Goal: Information Seeking & Learning: Learn about a topic

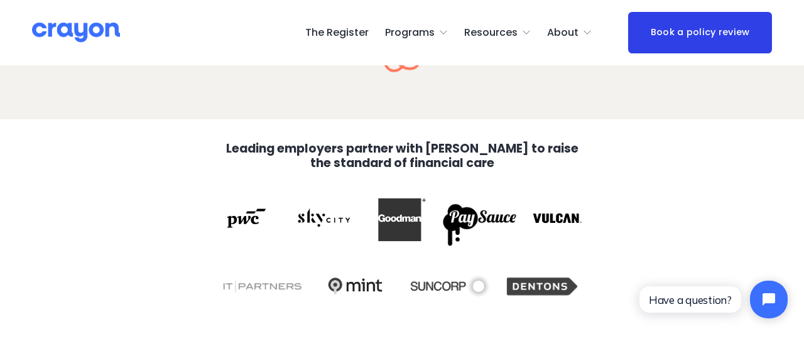
scroll to position [2220, 0]
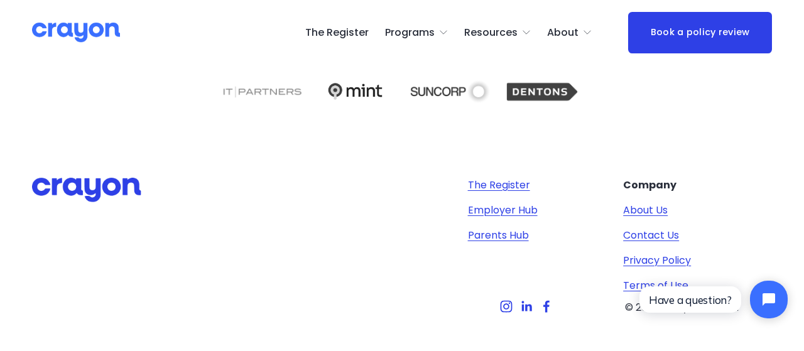
click at [486, 33] on span "Resources" at bounding box center [490, 33] width 53 height 18
click at [0, 0] on span "Employer hub" at bounding box center [0, 0] width 0 height 0
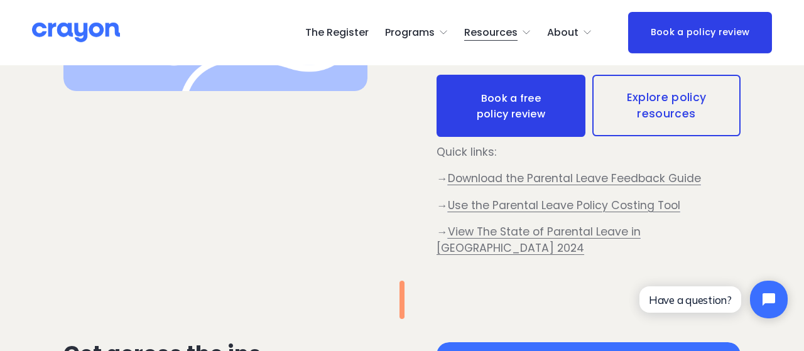
scroll to position [588, 0]
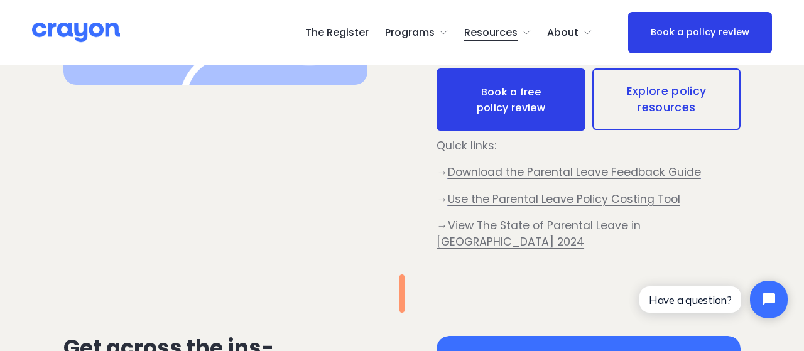
click at [519, 200] on span "Use the Parental Leave Policy Costing Tool" at bounding box center [564, 199] width 232 height 15
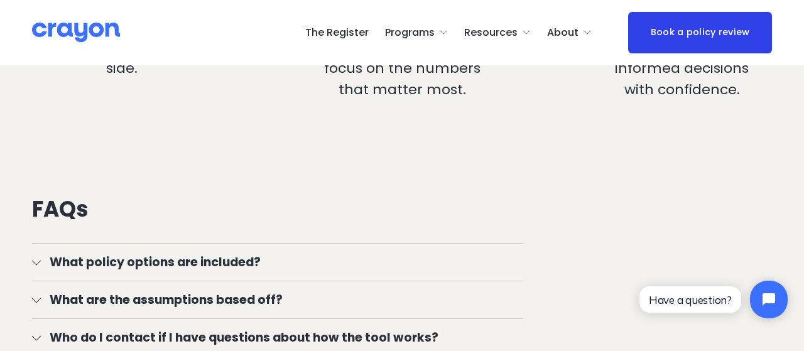
scroll to position [1307, 0]
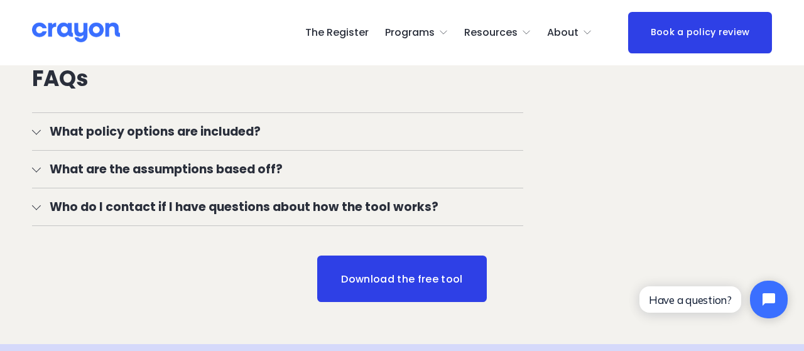
click at [306, 122] on span "What policy options are included?" at bounding box center [282, 131] width 482 height 18
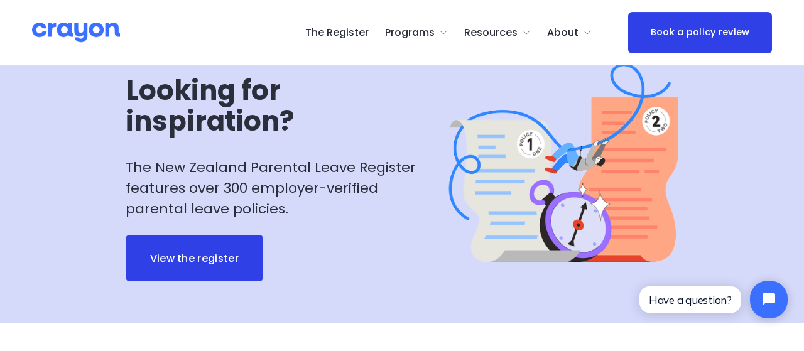
scroll to position [1894, 0]
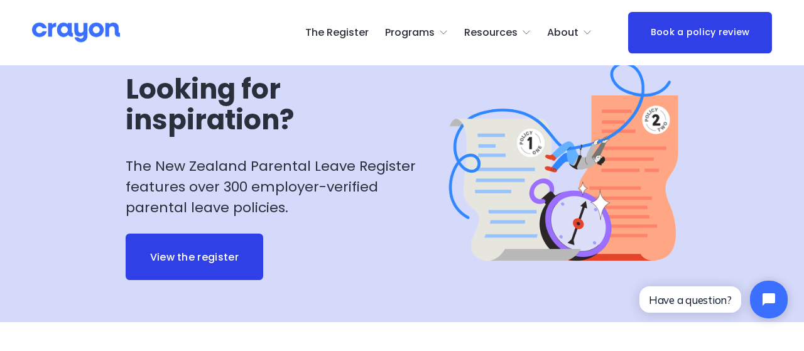
click at [356, 28] on link "The Register" at bounding box center [336, 33] width 63 height 20
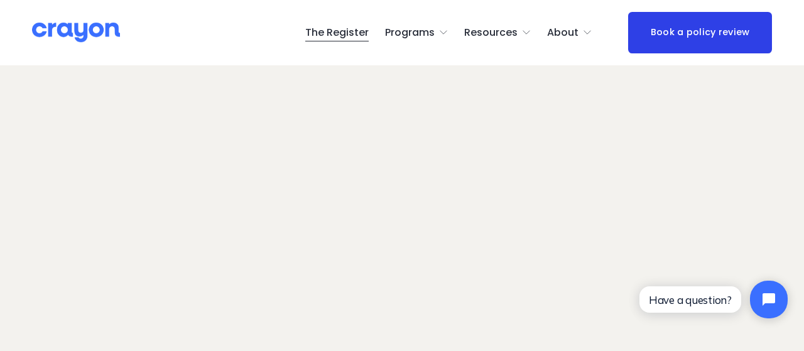
scroll to position [130, 0]
